Goal: Task Accomplishment & Management: Use online tool/utility

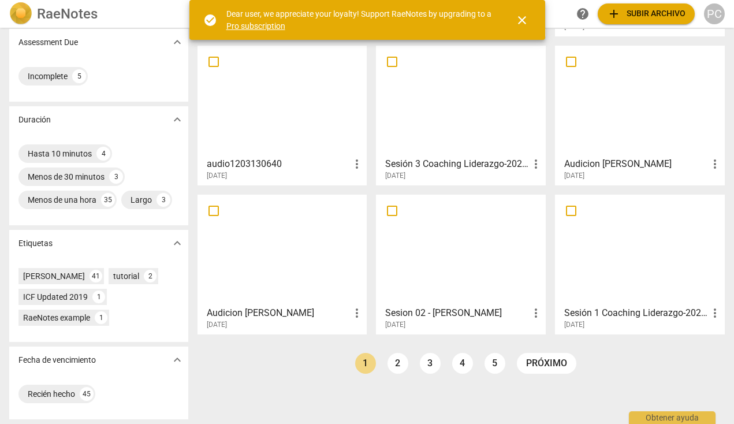
scroll to position [186, 0]
click at [397, 360] on link "2" at bounding box center [397, 363] width 21 height 21
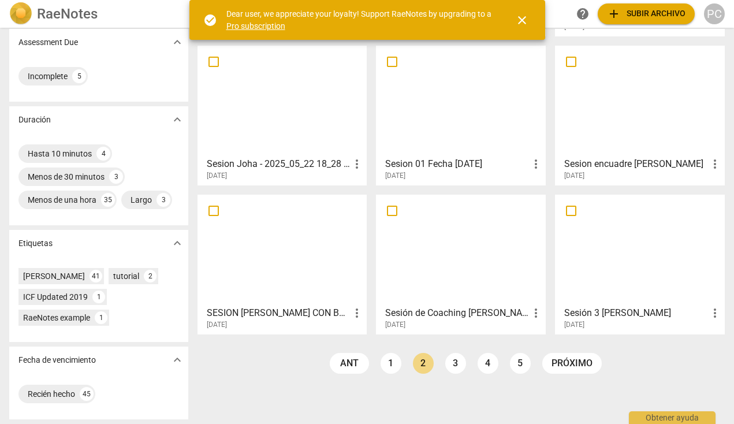
scroll to position [186, 0]
click at [452, 362] on link "3" at bounding box center [455, 363] width 21 height 21
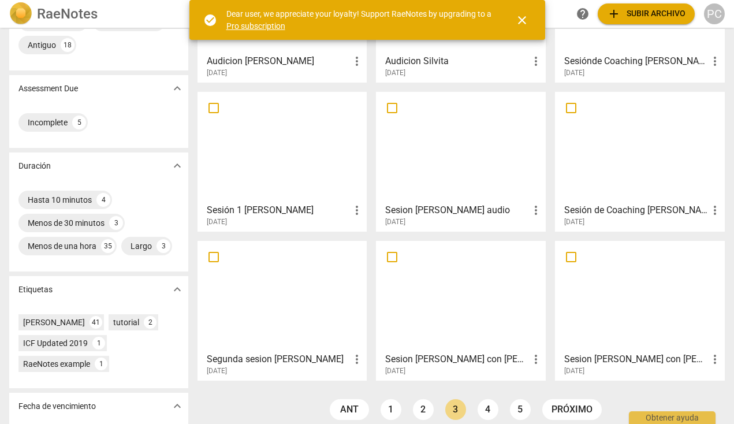
scroll to position [139, 0]
click at [471, 167] on div at bounding box center [461, 147] width 162 height 102
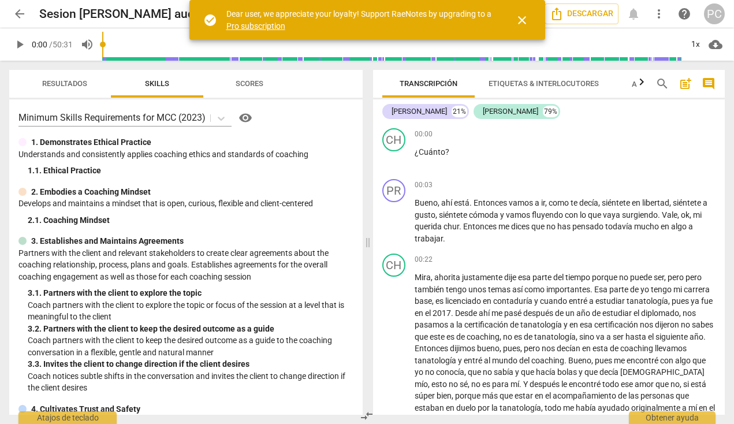
click at [523, 20] on span "close" at bounding box center [522, 20] width 14 height 14
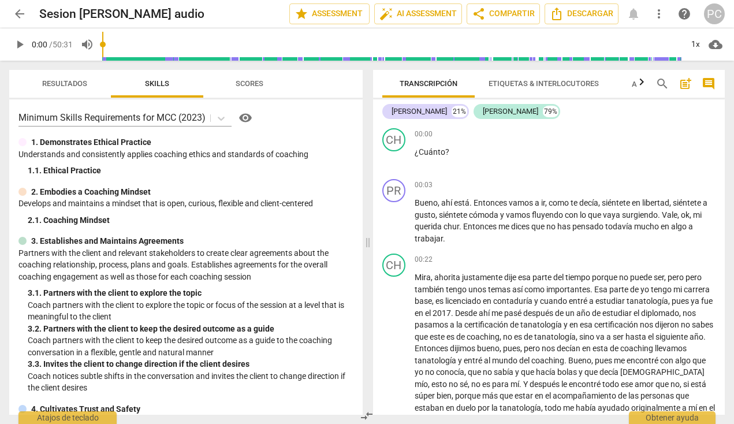
click at [715, 43] on span "cloud_download" at bounding box center [716, 45] width 14 height 14
click at [700, 47] on li "Download audio" at bounding box center [682, 45] width 85 height 28
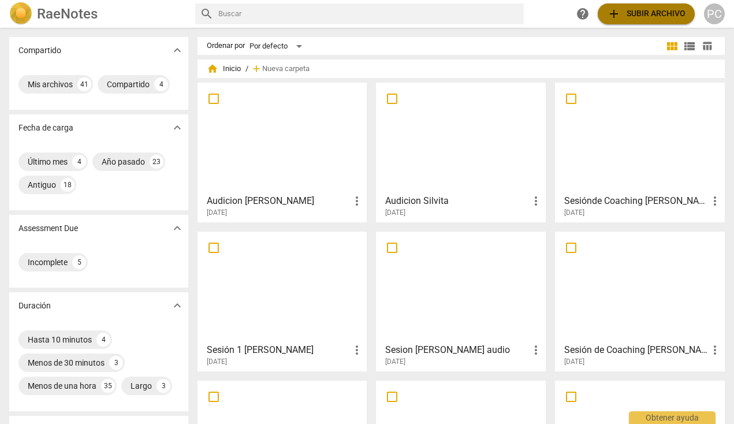
click at [654, 12] on span "add Subir archivo" at bounding box center [646, 14] width 79 height 14
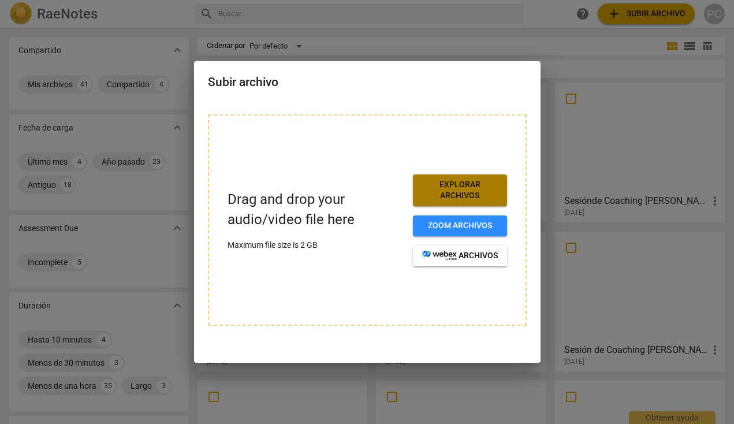
click at [461, 184] on span "Explorar archivos" at bounding box center [460, 190] width 76 height 23
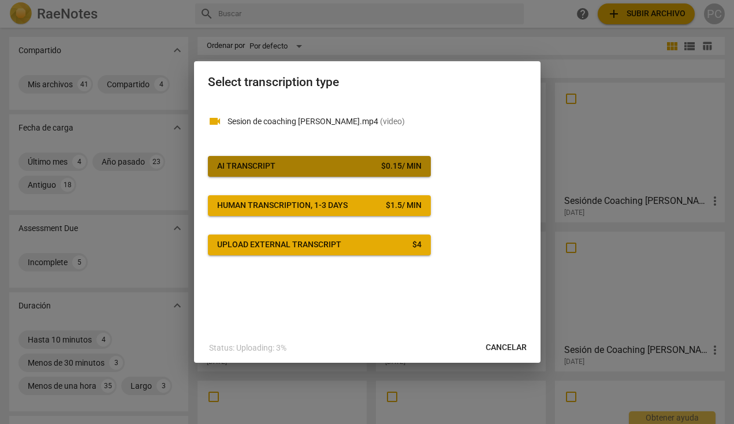
click at [392, 167] on div "$ 0.15 / min" at bounding box center [401, 167] width 40 height 12
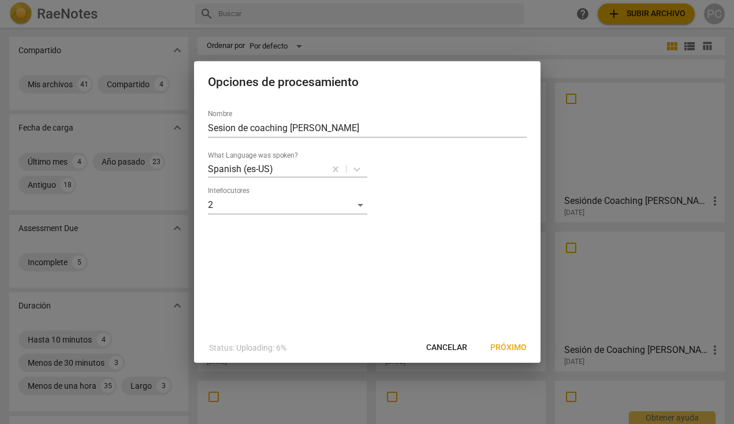
click at [508, 346] on span "Próximo" at bounding box center [508, 348] width 36 height 12
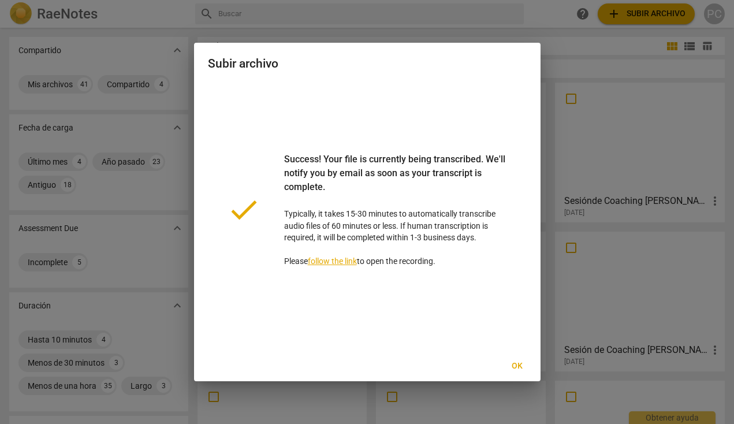
click at [517, 364] on span "Ok" at bounding box center [517, 366] width 18 height 12
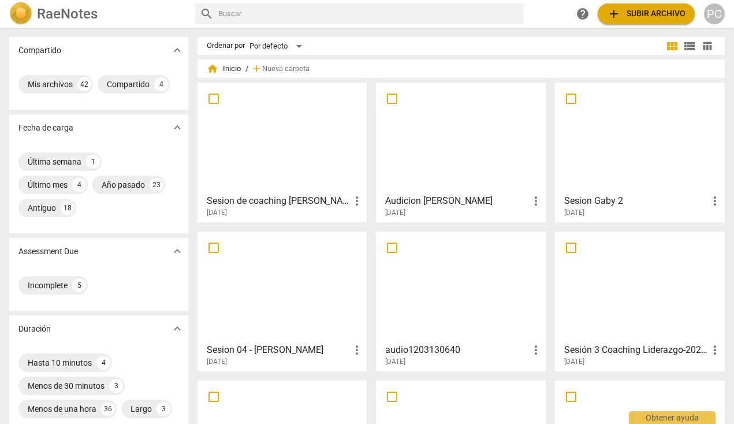
click at [312, 133] on div at bounding box center [283, 138] width 162 height 102
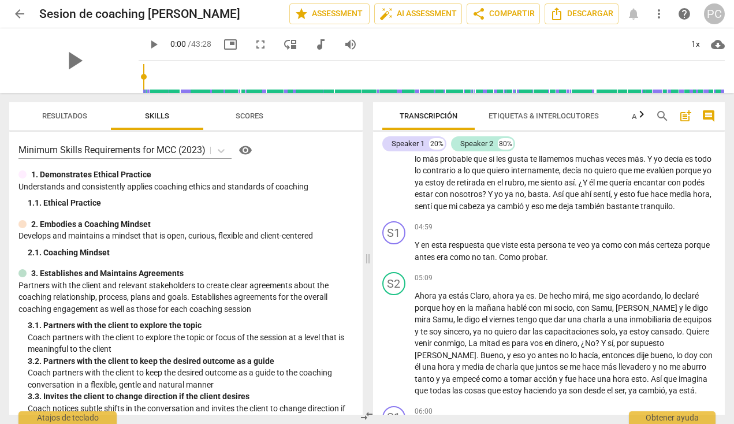
scroll to position [768, 0]
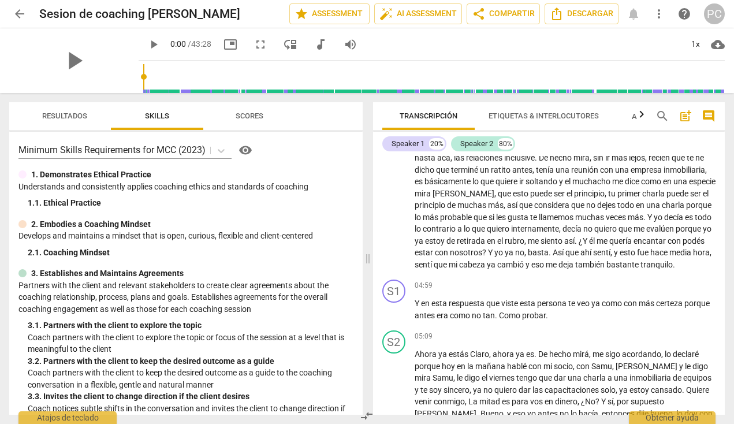
click at [562, 121] on span "Etiquetas & Interlocutores" at bounding box center [544, 117] width 138 height 16
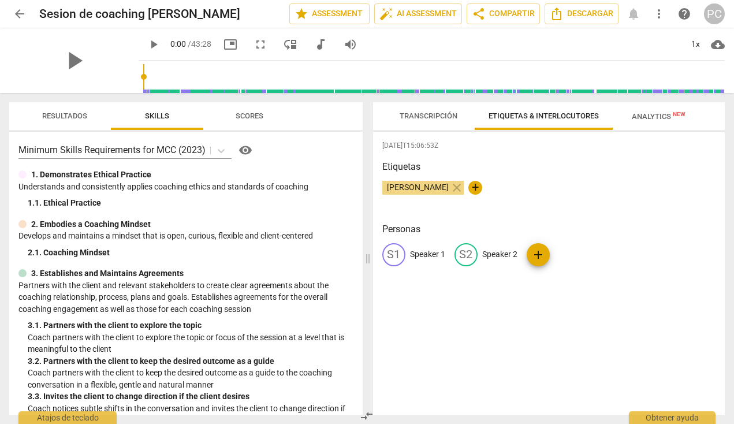
click at [441, 254] on p "Speaker 1" at bounding box center [427, 254] width 35 height 12
type input "[PERSON_NAME]"
click at [579, 262] on div "edit Speaker 2" at bounding box center [561, 254] width 63 height 23
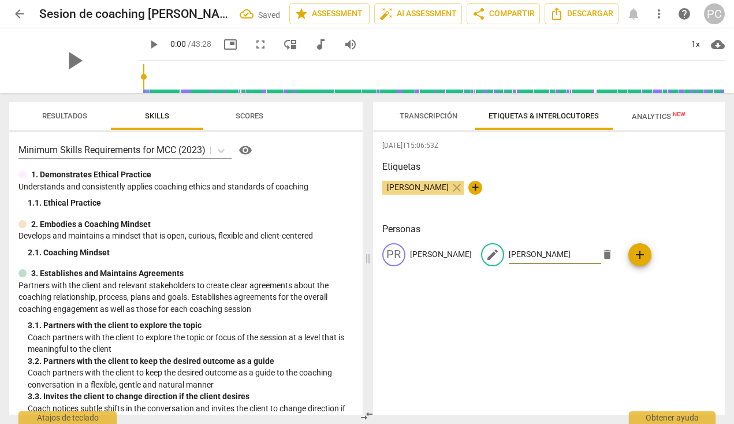
type input "[PERSON_NAME]"
click at [627, 305] on div "[DATE]T15:06:53Z Etiquetas [PERSON_NAME] close + Personas PR [PERSON_NAME] edit…" at bounding box center [549, 273] width 352 height 283
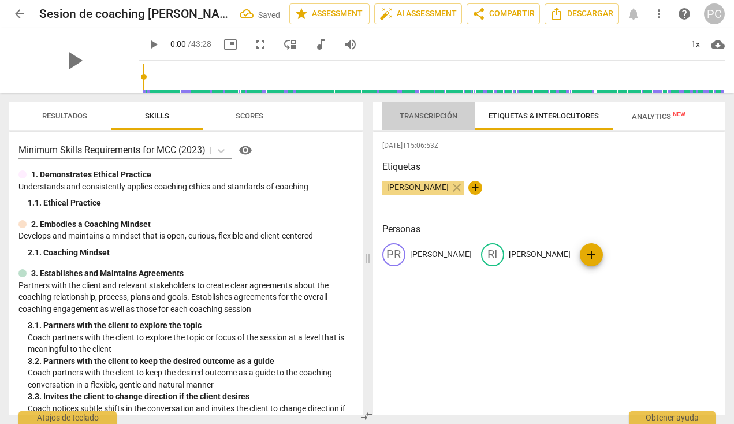
click at [446, 110] on span "Transcripción" at bounding box center [428, 117] width 85 height 16
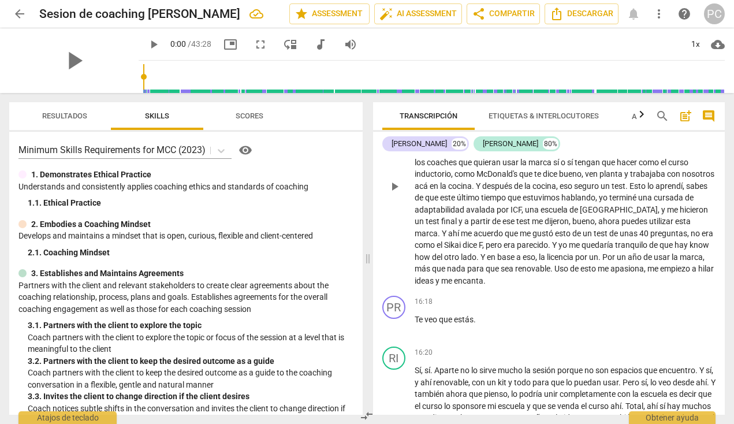
scroll to position [2610, 0]
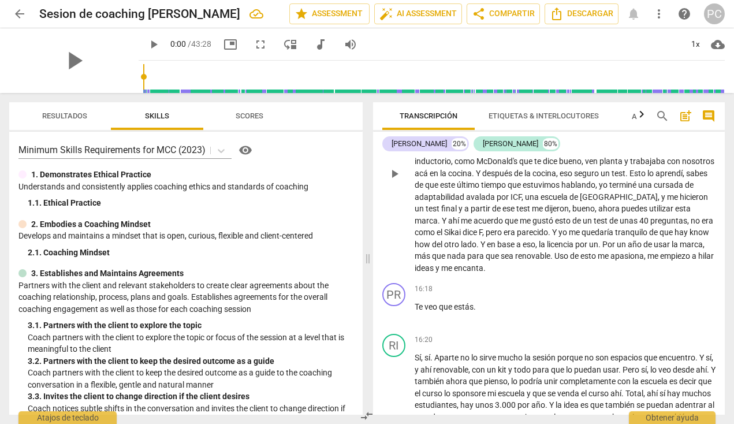
click at [683, 252] on p "Que después puedan hacer uso de la marca registrada por otro dinero . Ahí ya ve…" at bounding box center [565, 174] width 301 height 202
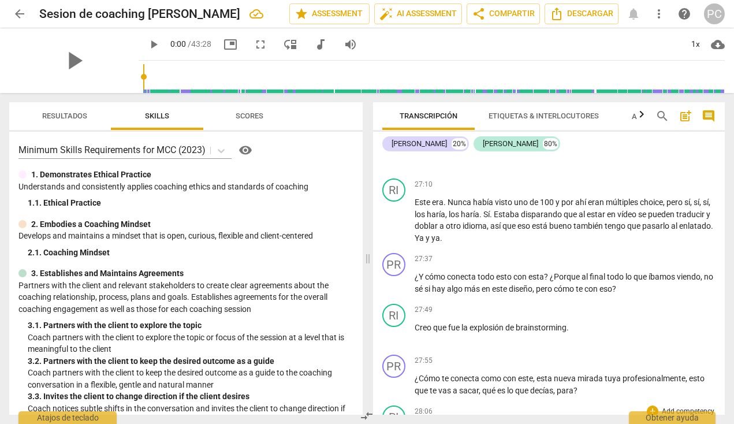
scroll to position [4628, 0]
